Goal: Find specific page/section: Find specific page/section

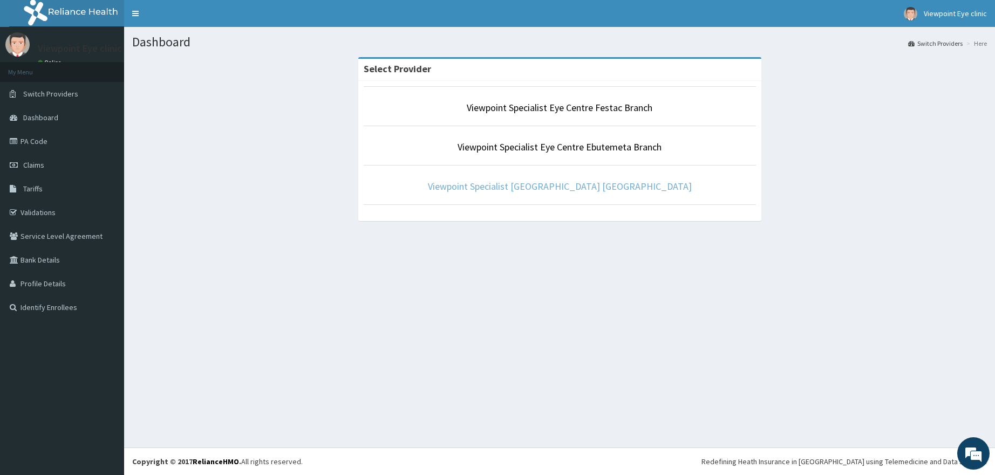
click at [560, 190] on link "Viewpoint Specialist [GEOGRAPHIC_DATA] [GEOGRAPHIC_DATA]" at bounding box center [560, 186] width 264 height 12
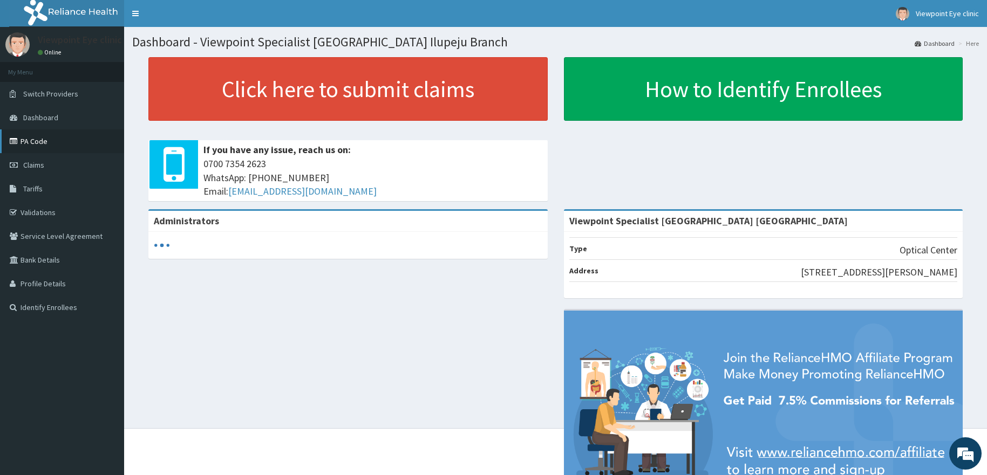
click at [32, 141] on link "PA Code" at bounding box center [62, 141] width 124 height 24
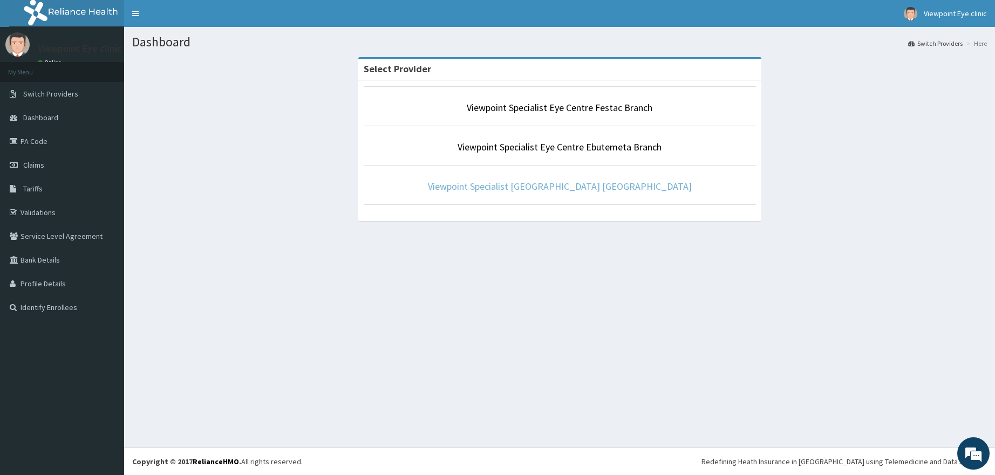
click at [542, 191] on link "Viewpoint Specialist [GEOGRAPHIC_DATA] [GEOGRAPHIC_DATA]" at bounding box center [560, 186] width 264 height 12
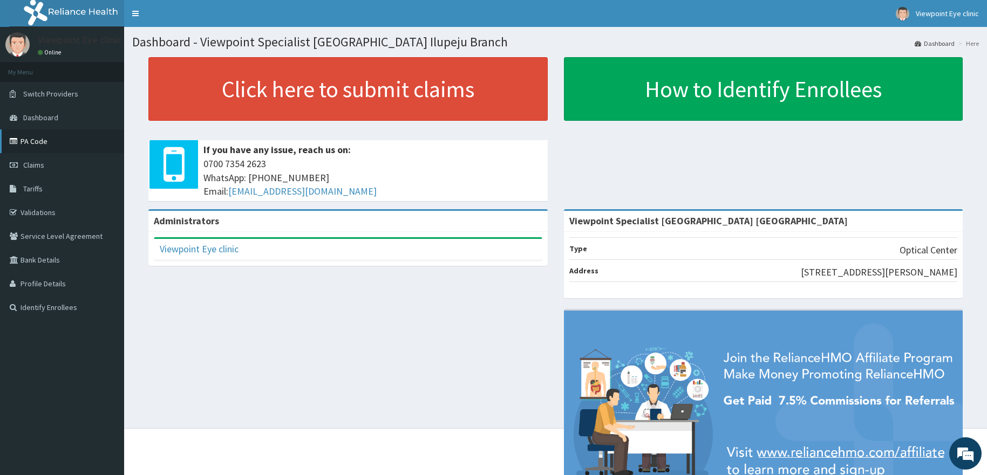
click at [33, 143] on link "PA Code" at bounding box center [62, 141] width 124 height 24
click at [35, 141] on link "PA Code" at bounding box center [62, 141] width 124 height 24
